Goal: Information Seeking & Learning: Learn about a topic

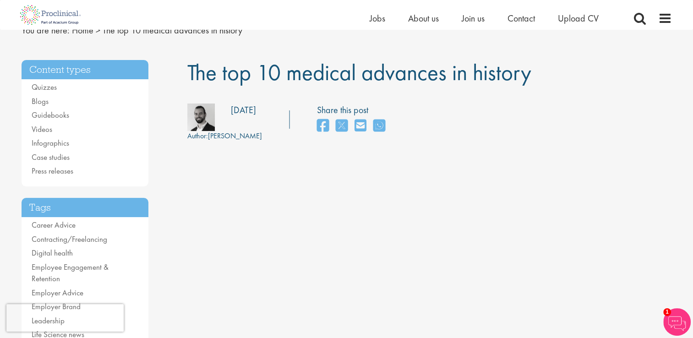
scroll to position [42, 0]
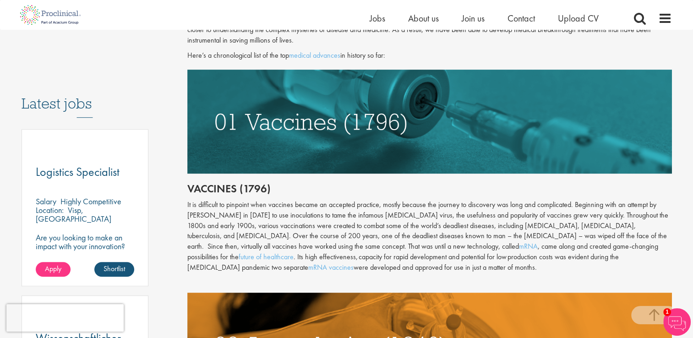
scroll to position [426, 0]
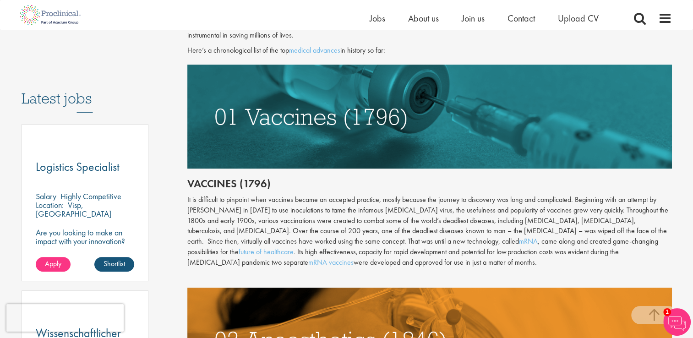
click at [607, 152] on img at bounding box center [429, 117] width 484 height 104
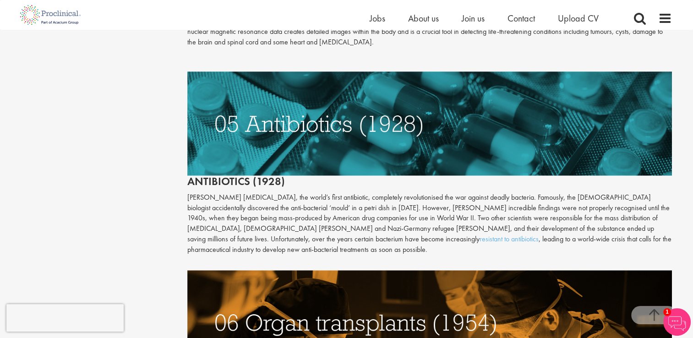
scroll to position [1306, 0]
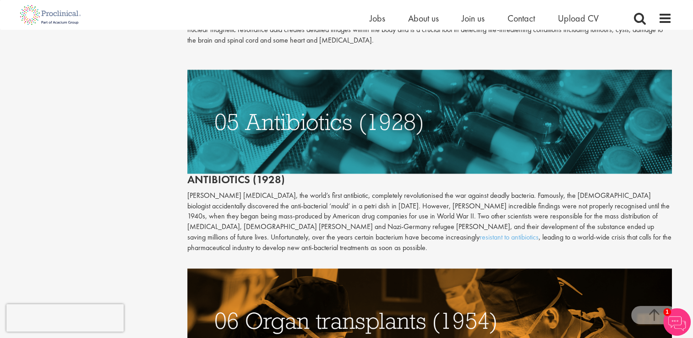
click at [561, 207] on p "Alexander Fleming’s penicillin, the world’s first antibiotic, completely revolu…" at bounding box center [429, 221] width 484 height 63
click at [557, 211] on p "Alexander Fleming’s penicillin, the world’s first antibiotic, completely revolu…" at bounding box center [429, 221] width 484 height 63
click at [479, 232] on link "resistant to antibiotics" at bounding box center [508, 237] width 59 height 10
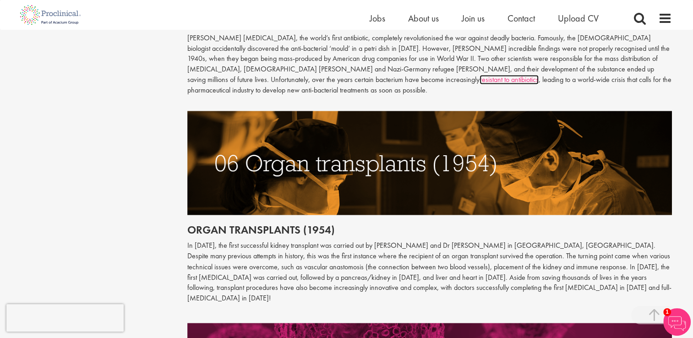
scroll to position [1464, 0]
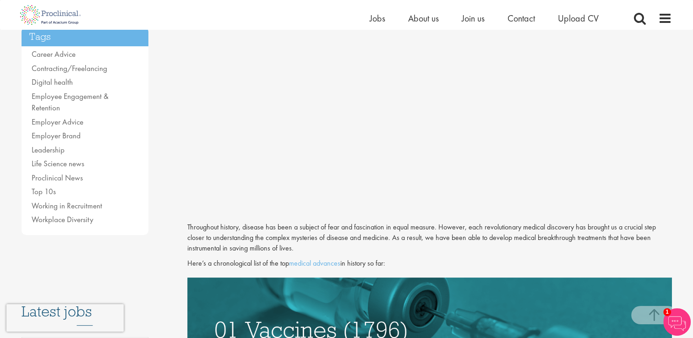
scroll to position [214, 0]
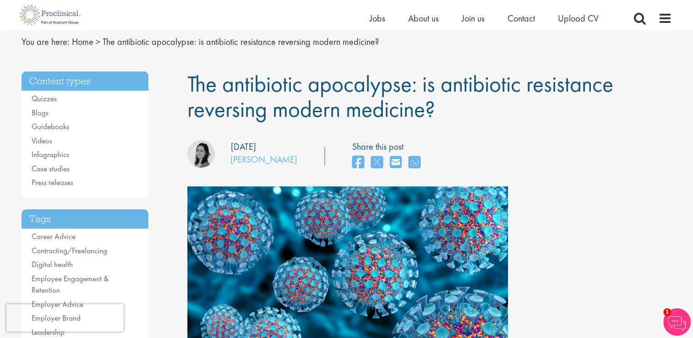
scroll to position [32, 0]
